Goal: Find contact information: Find contact information

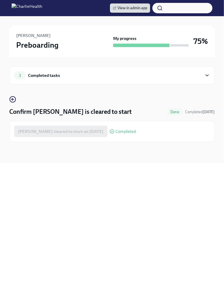
click at [137, 12] on link "View in admin app" at bounding box center [130, 7] width 40 height 9
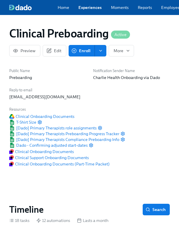
click at [172, 12] on div "Home Experiences Moments Reports Employees Settings Review us on G2 Help Center…" at bounding box center [152, 7] width 304 height 15
click at [168, 9] on link "Employees" at bounding box center [171, 8] width 20 height 6
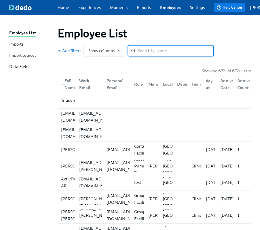
click at [156, 55] on input "search" at bounding box center [176, 51] width 76 height 12
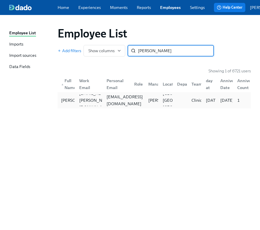
type input "boerste"
click at [129, 102] on div "mboerste1@gmail.com" at bounding box center [124, 100] width 41 height 14
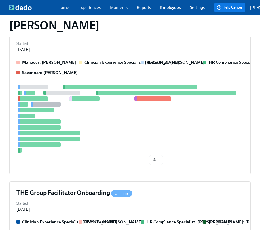
scroll to position [183, 0]
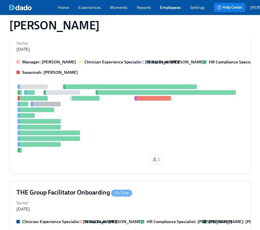
click at [129, 102] on div at bounding box center [130, 118] width 228 height 68
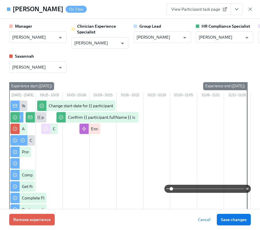
click at [179, 10] on icon "View task page" at bounding box center [237, 9] width 6 height 6
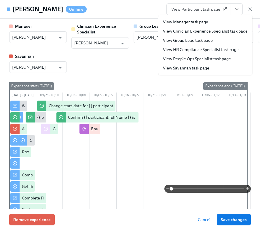
click at [179, 49] on link "View HR Compliance Specialist task page" at bounding box center [201, 50] width 76 height 6
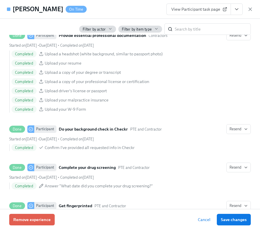
scroll to position [856, 0]
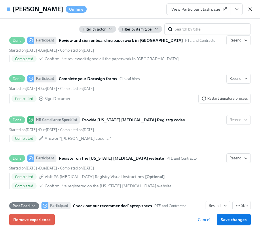
click at [179, 7] on icon "button" at bounding box center [251, 9] width 6 height 6
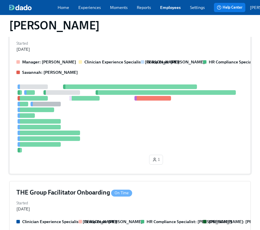
scroll to position [264, 0]
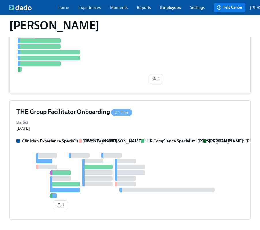
click at [167, 153] on div at bounding box center [130, 175] width 228 height 45
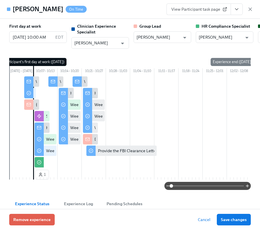
click at [179, 14] on button "View task page" at bounding box center [237, 9] width 12 height 12
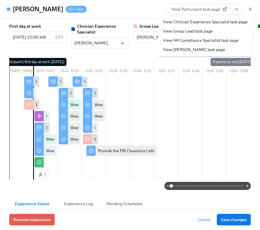
click at [179, 43] on li "View HR Compliance Specialist task page" at bounding box center [206, 40] width 94 height 9
click at [179, 41] on link "View HR Compliance Specialist task page" at bounding box center [201, 40] width 76 height 6
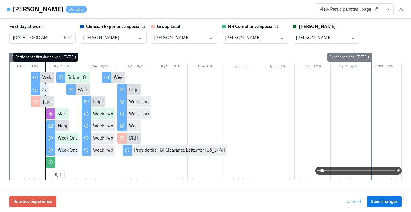
scroll to position [266, 0]
click at [179, 9] on icon "button" at bounding box center [401, 9] width 3 height 3
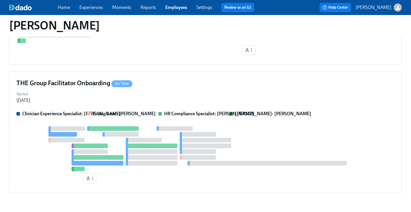
click at [174, 6] on link "Employees" at bounding box center [176, 7] width 22 height 5
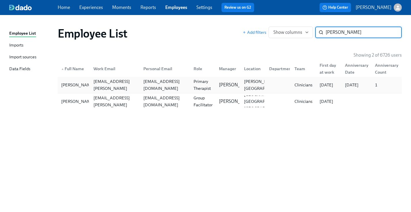
type input "bernie"
click at [179, 91] on div "Lindsey Bernier lindsey.bernier@charliehealth.com lrhausler@yahoo.com Primary T…" at bounding box center [230, 85] width 344 height 16
click at [179, 98] on div "Group Facilitator" at bounding box center [203, 101] width 24 height 14
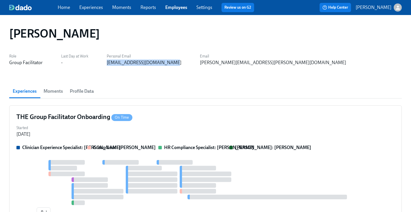
drag, startPoint x: 165, startPoint y: 67, endPoint x: 103, endPoint y: 63, distance: 62.1
copy div "drberniejustilien@gmail.com"
click at [164, 65] on div "Role Group Facilitator Last Day at Work - Personal Email drberniejustilien@gmai…" at bounding box center [177, 59] width 337 height 14
click at [154, 62] on div "drberniejustilien@gmail.com" at bounding box center [144, 62] width 75 height 6
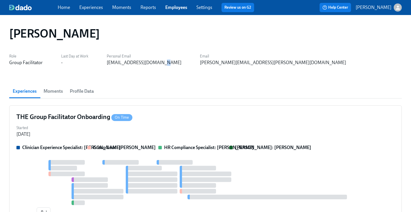
click at [154, 62] on div "drberniejustilien@gmail.com" at bounding box center [144, 62] width 75 height 6
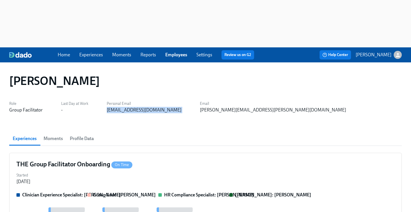
copy div "drberniejustilien@gmail.com"
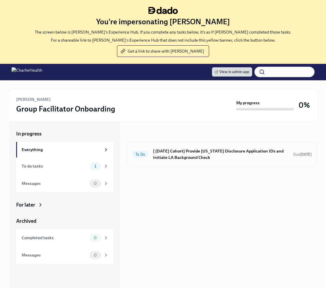
click at [189, 148] on h6 "[ [DATE] Cohort] Provide [US_STATE] Disclosure Application IDs and Initiate LA …" at bounding box center [220, 154] width 135 height 13
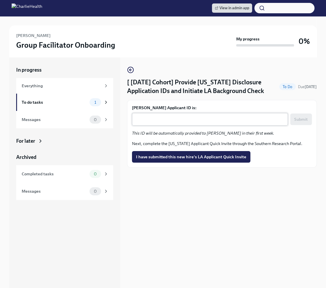
click at [161, 117] on textarea "Madelyn Boerste's Applicant ID is:" at bounding box center [209, 119] width 149 height 7
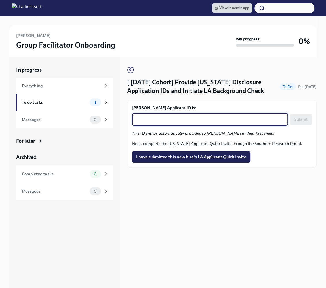
paste textarea "1256789"
type textarea "1256789"
click at [299, 118] on span "Submit" at bounding box center [301, 119] width 14 height 6
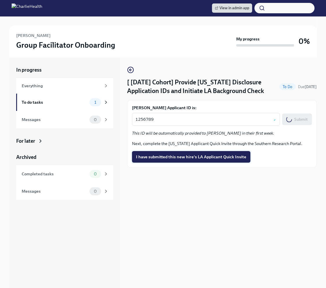
click at [196, 156] on span "I have submitted this new hire's LA Applicant Quick Invite" at bounding box center [191, 157] width 110 height 6
